Goal: Transaction & Acquisition: Purchase product/service

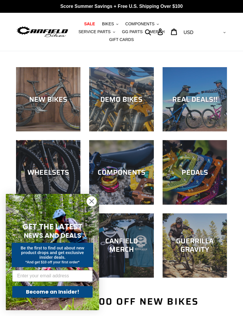
click at [92, 202] on icon "Close dialog" at bounding box center [92, 202] width 4 height 4
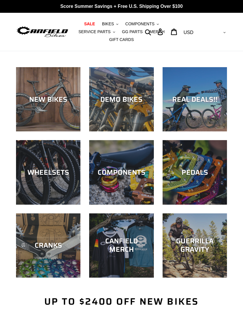
click at [39, 132] on div "NEW BIKES" at bounding box center [48, 132] width 64 height 0
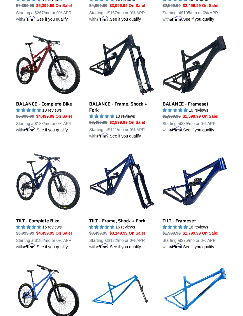
scroll to position [492, 0]
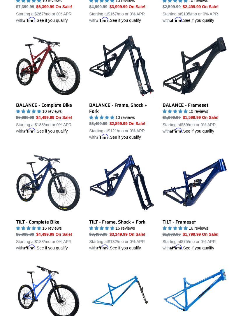
click at [193, 201] on link "TILT - Frameset" at bounding box center [194, 201] width 64 height 101
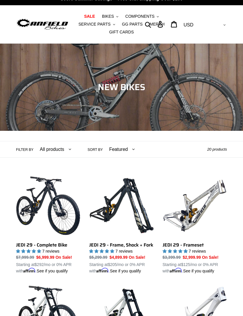
scroll to position [0, 0]
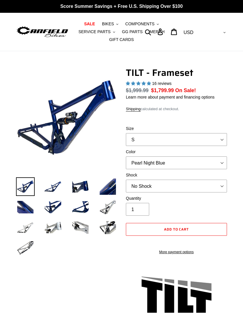
select select "highest-rating"
click at [221, 139] on select "S M L XL" at bounding box center [176, 139] width 101 height 13
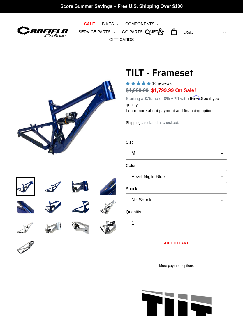
click at [216, 154] on select "S M L XL" at bounding box center [176, 153] width 101 height 13
click at [215, 145] on label "Size" at bounding box center [176, 142] width 101 height 6
click at [215, 147] on select "S M L XL" at bounding box center [176, 153] width 101 height 13
click at [208, 157] on select "S M L XL" at bounding box center [176, 153] width 101 height 13
select select "XL"
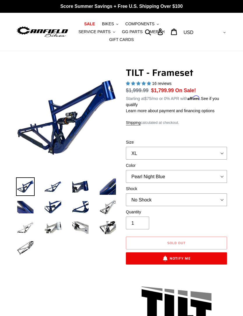
click at [219, 188] on label "Shock" at bounding box center [176, 189] width 101 height 6
click at [219, 193] on select "No Shock Cane Creek DB Kitsuma Air RockShox Deluxe Ultimate Fox FLOAT X EXT Sto…" at bounding box center [176, 199] width 101 height 13
